Goal: Task Accomplishment & Management: Complete application form

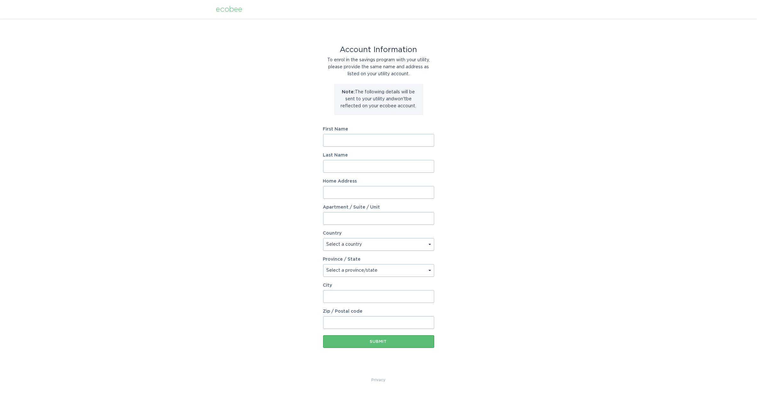
click at [358, 146] on input "First Name" at bounding box center [378, 140] width 111 height 13
type input "[PERSON_NAME]"
type input "Trivedi"
type input "[STREET_ADDRESS]"
select select "US"
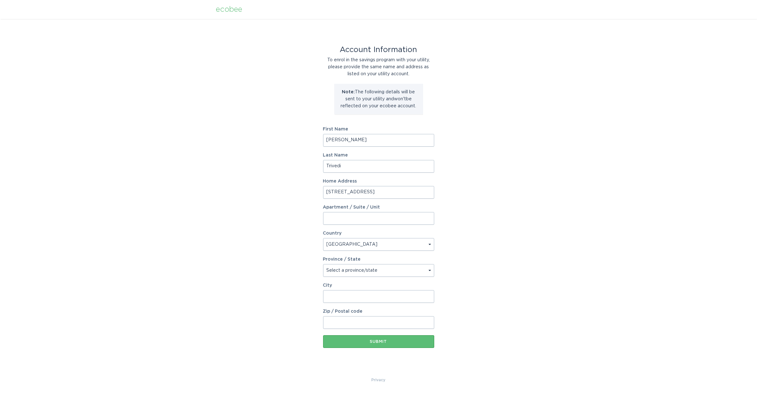
type input "Cumming"
type input "30041"
click at [398, 271] on select "Select a province/state [US_STATE] [US_STATE] [US_STATE] [US_STATE] [US_STATE] …" at bounding box center [378, 270] width 111 height 13
select select "GA"
click at [323, 264] on select "Select a province/state [US_STATE] [US_STATE] [US_STATE] [US_STATE] [US_STATE] …" at bounding box center [378, 270] width 111 height 13
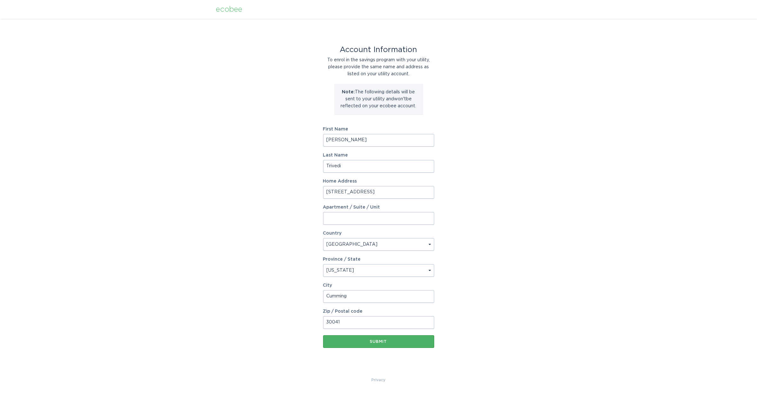
click at [412, 341] on div "Submit" at bounding box center [378, 342] width 105 height 4
